Goal: Task Accomplishment & Management: Manage account settings

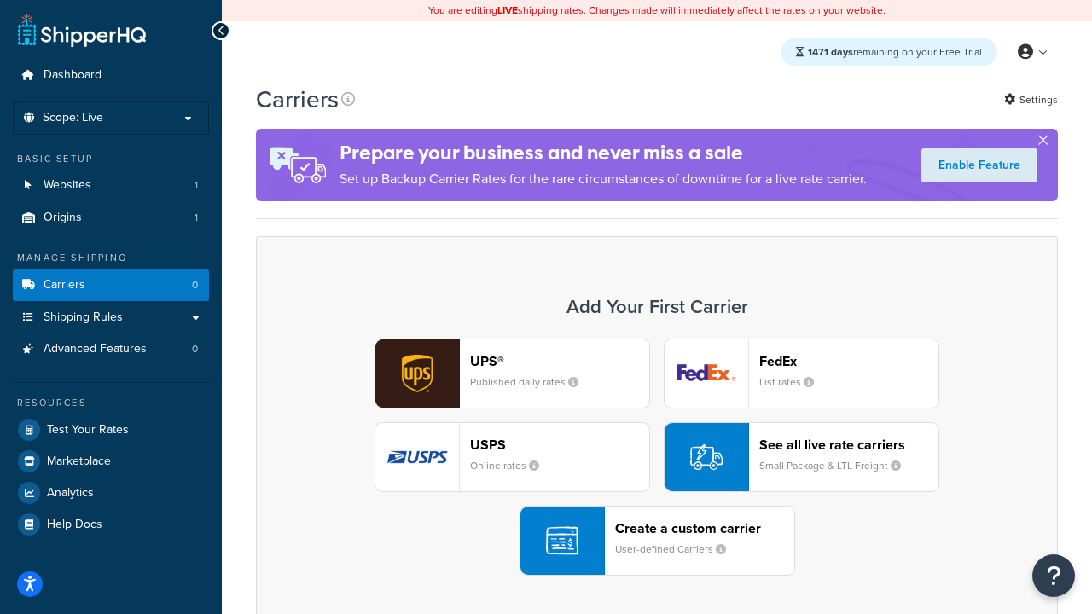
click at [657, 457] on div "UPS® Published daily rates FedEx List rates USPS Online rates See all live rate…" at bounding box center [657, 457] width 766 height 237
click at [849, 361] on header "FedEx" at bounding box center [848, 361] width 179 height 16
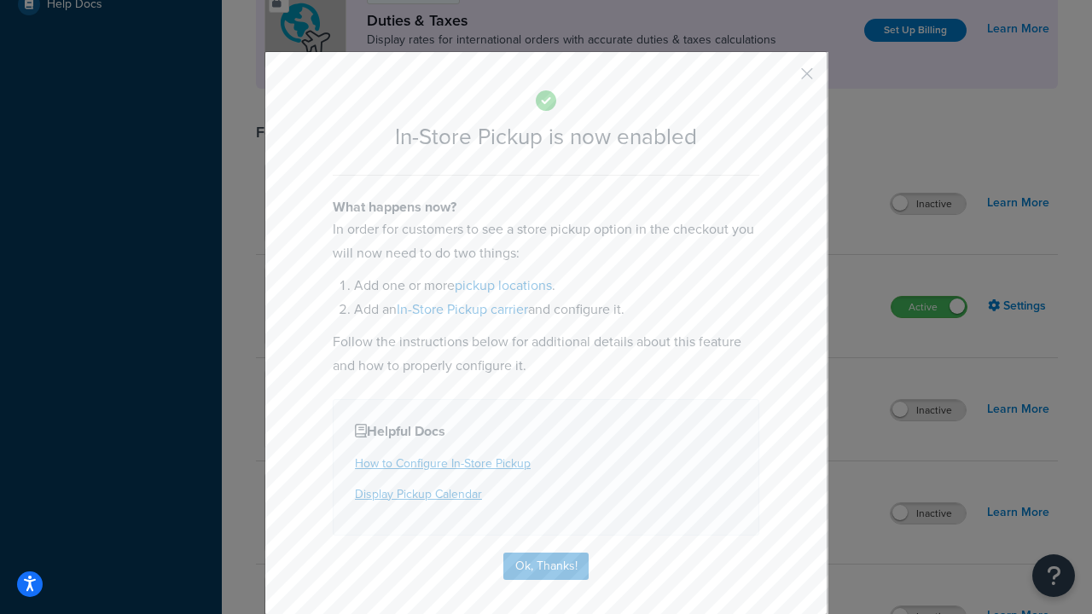
click at [781, 79] on button "button" at bounding box center [782, 80] width 4 height 4
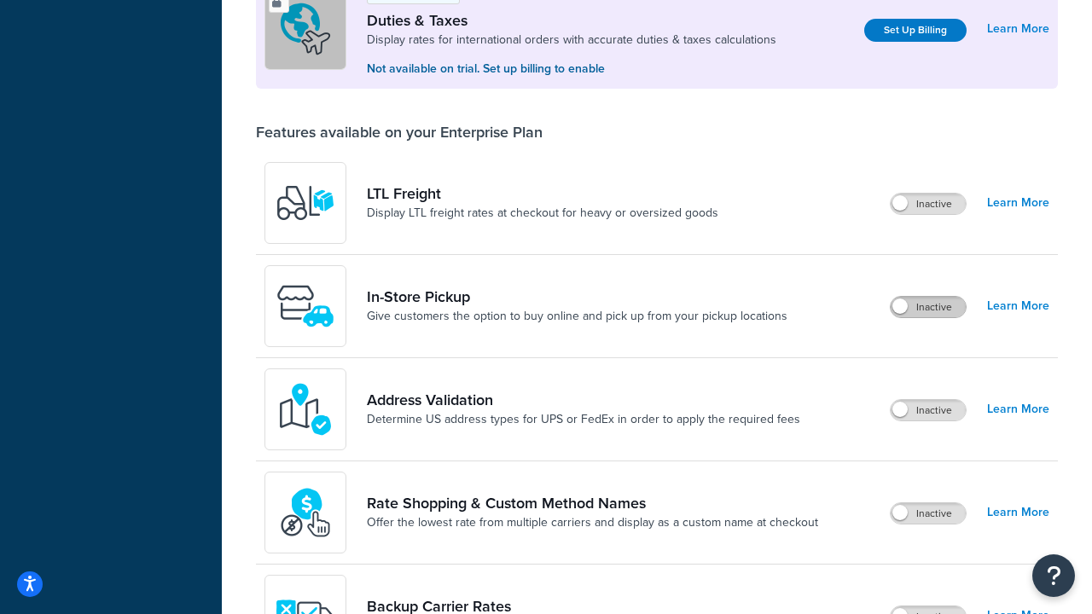
scroll to position [520, 0]
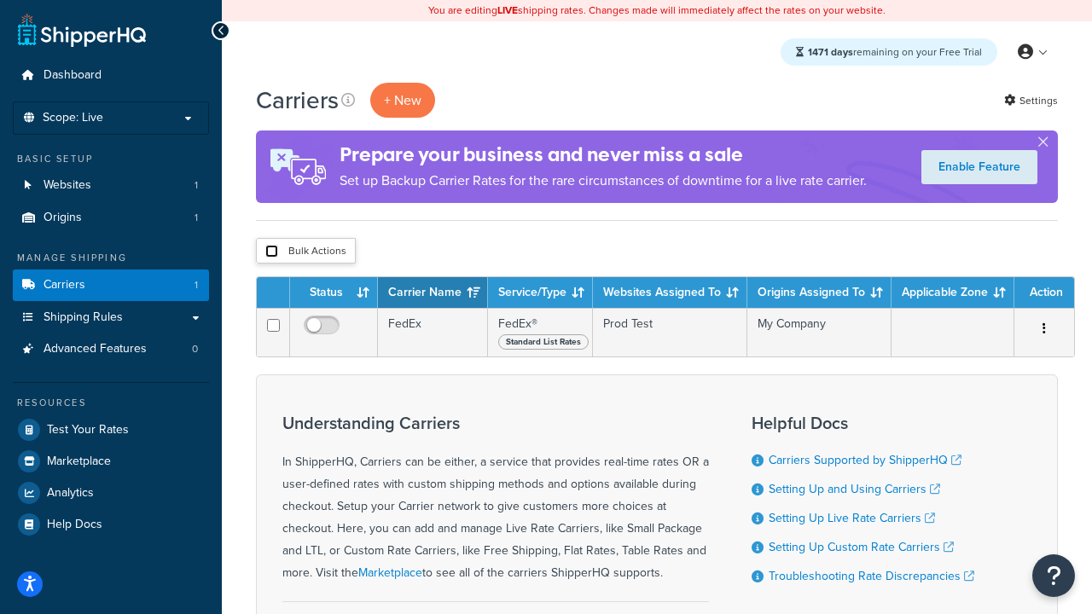
click at [271, 252] on input "checkbox" at bounding box center [271, 251] width 13 height 13
checkbox input "true"
click at [0, 0] on button "Delete" at bounding box center [0, 0] width 0 height 0
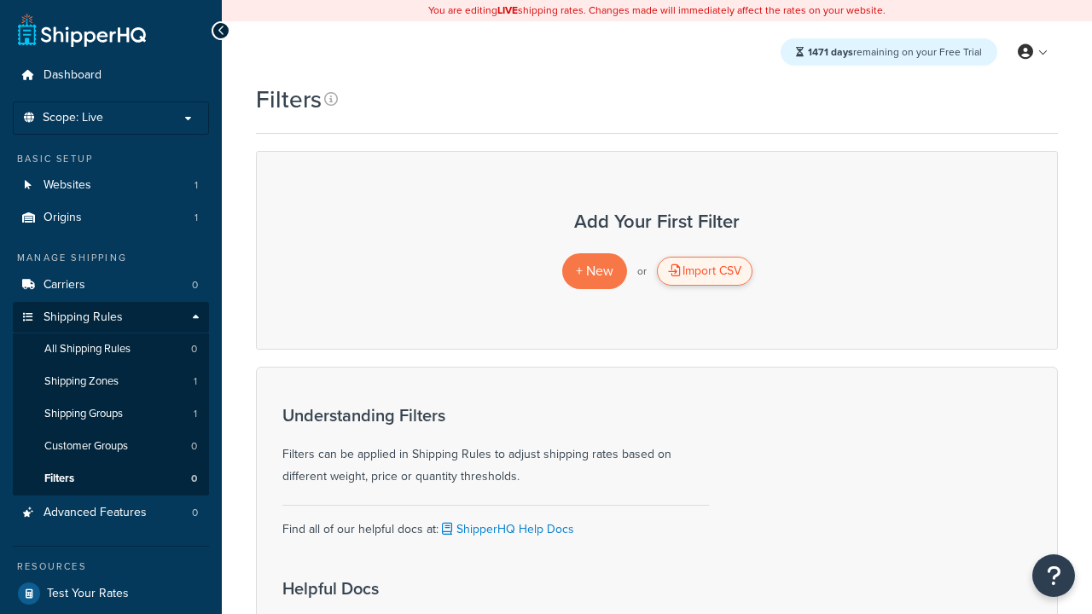
click at [704, 271] on div "Import CSV" at bounding box center [705, 271] width 96 height 29
